Goal: Navigation & Orientation: Find specific page/section

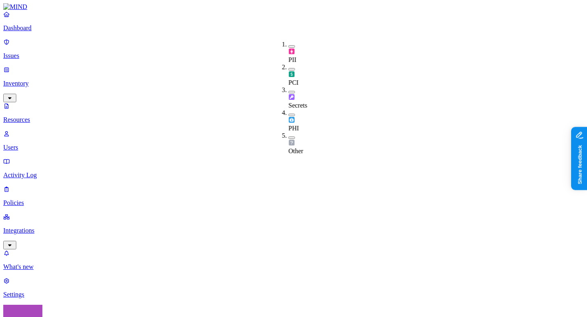
click at [26, 32] on p "Dashboard" at bounding box center [293, 27] width 580 height 7
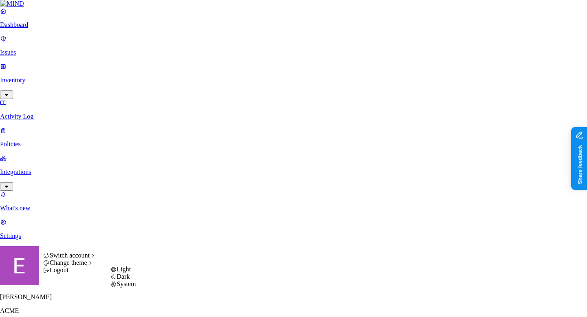
click at [130, 280] on span "Dark" at bounding box center [122, 276] width 13 height 7
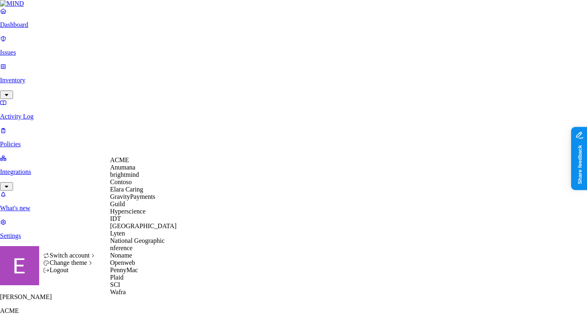
scroll to position [125, 0]
click at [135, 286] on div "SCI" at bounding box center [143, 284] width 66 height 7
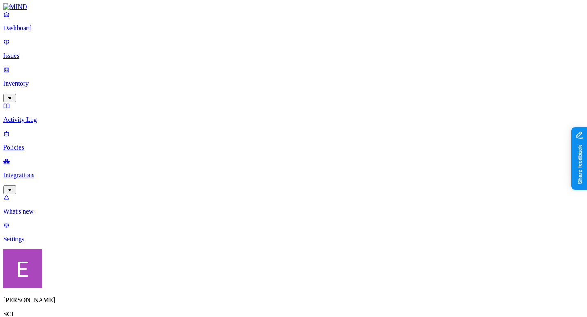
click at [37, 80] on p "Inventory" at bounding box center [293, 83] width 580 height 7
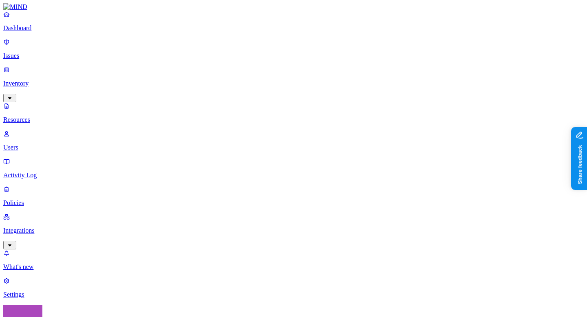
click at [36, 32] on p "Dashboard" at bounding box center [293, 27] width 580 height 7
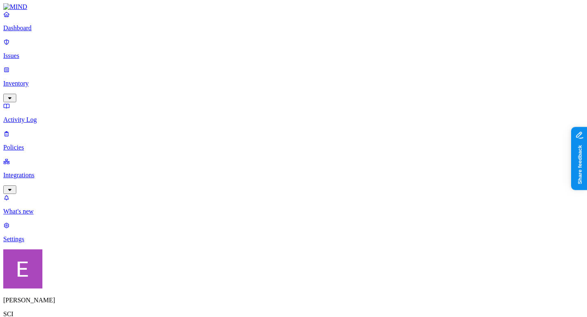
click at [37, 32] on p "Dashboard" at bounding box center [293, 27] width 580 height 7
click at [51, 158] on link "Integrations" at bounding box center [293, 175] width 580 height 35
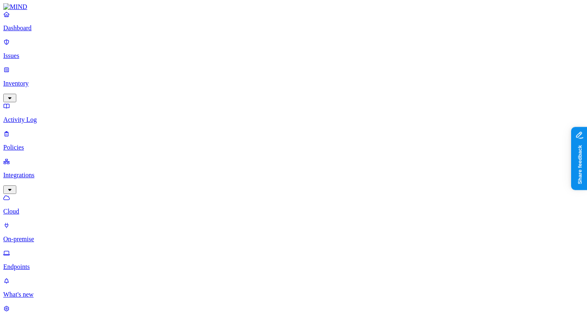
click at [41, 222] on link "On-premise" at bounding box center [293, 232] width 580 height 21
click at [62, 208] on p "Cloud" at bounding box center [293, 211] width 580 height 7
click at [64, 235] on p "On-premise" at bounding box center [293, 238] width 580 height 7
click at [41, 208] on p "Cloud" at bounding box center [293, 211] width 580 height 7
click at [46, 32] on p "Dashboard" at bounding box center [293, 27] width 580 height 7
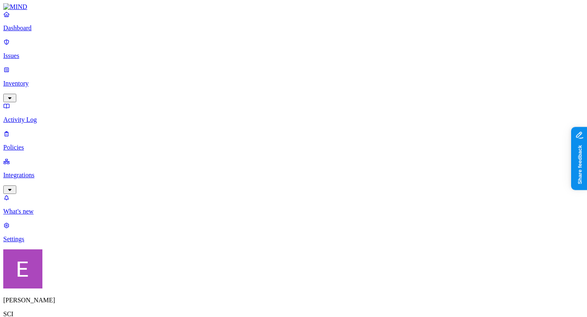
click at [52, 171] on p "Integrations" at bounding box center [293, 174] width 580 height 7
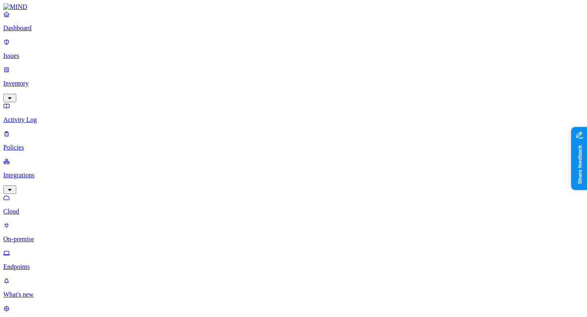
click at [45, 32] on link "Dashboard" at bounding box center [293, 21] width 580 height 21
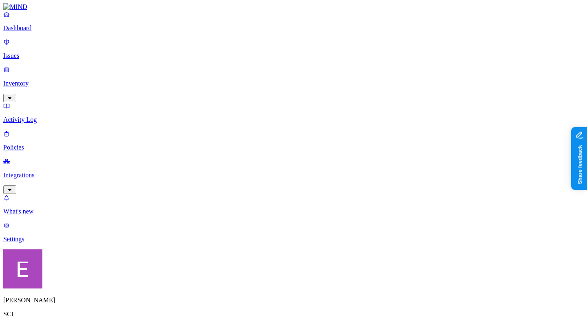
click at [57, 80] on p "Inventory" at bounding box center [293, 83] width 580 height 7
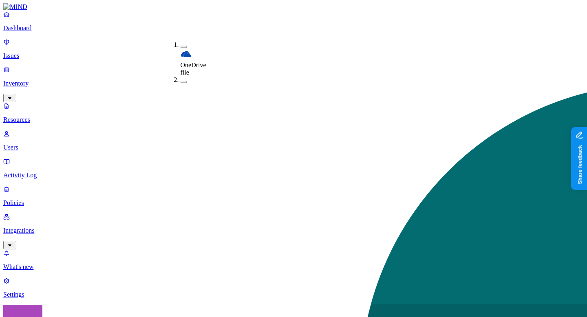
click at [25, 32] on p "Dashboard" at bounding box center [293, 27] width 580 height 7
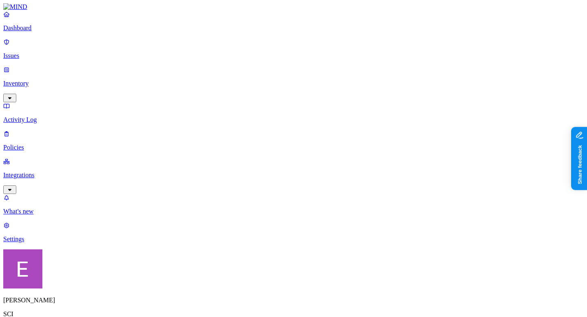
drag, startPoint x: 358, startPoint y: 62, endPoint x: 283, endPoint y: 55, distance: 75.6
